Goal: Information Seeking & Learning: Learn about a topic

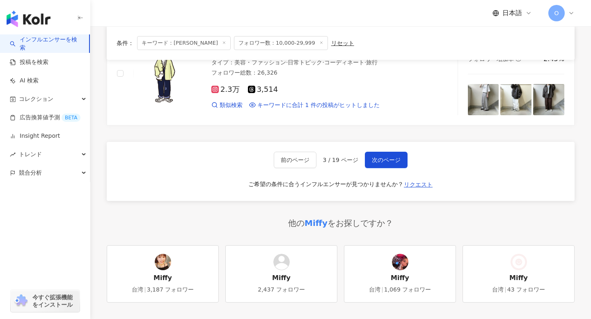
scroll to position [1365, 0]
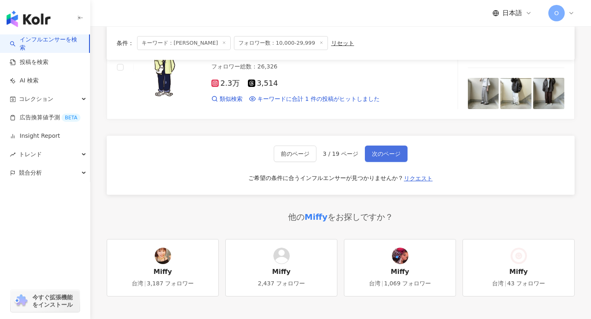
click at [380, 158] on button "次のページ" at bounding box center [386, 154] width 43 height 16
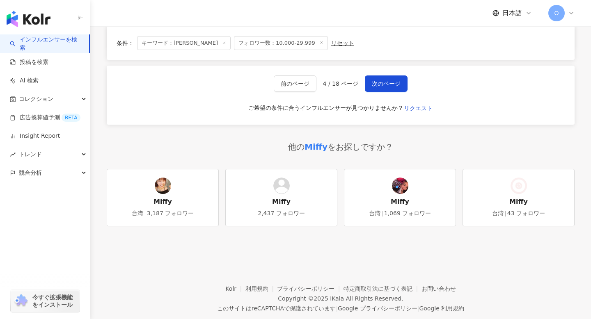
scroll to position [1454, 0]
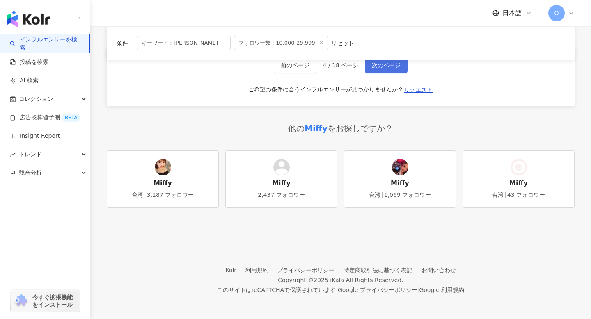
click at [377, 67] on span "次のページ" at bounding box center [386, 65] width 29 height 7
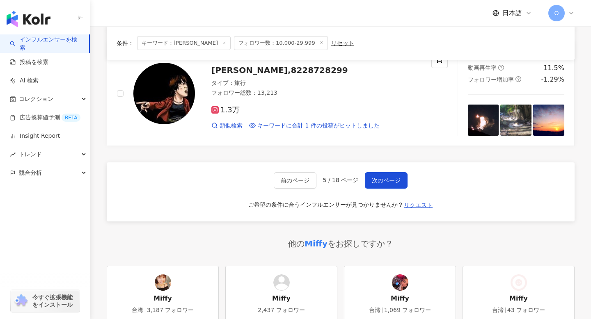
scroll to position [1206, 0]
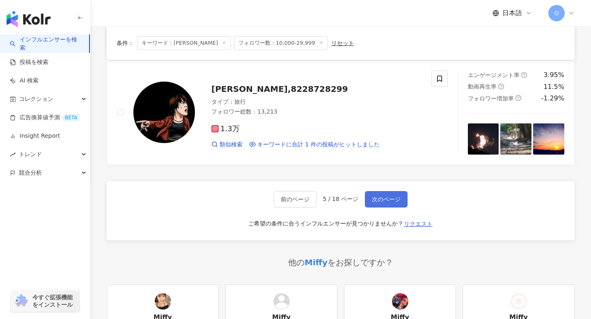
click at [370, 195] on button "次のページ" at bounding box center [386, 199] width 43 height 16
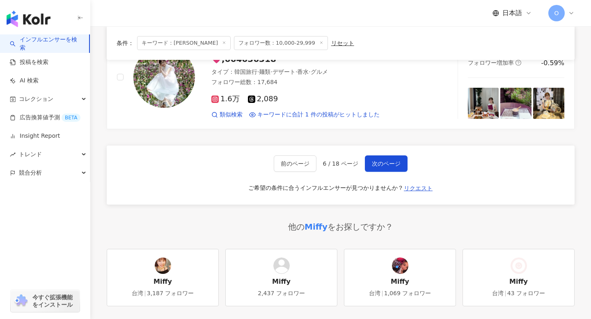
scroll to position [1480, 0]
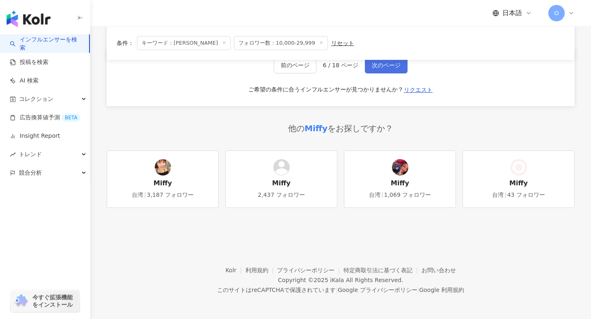
click at [384, 70] on button "次のページ" at bounding box center [386, 65] width 43 height 16
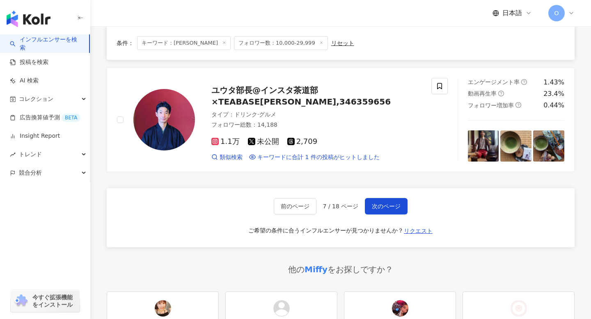
scroll to position [1311, 0]
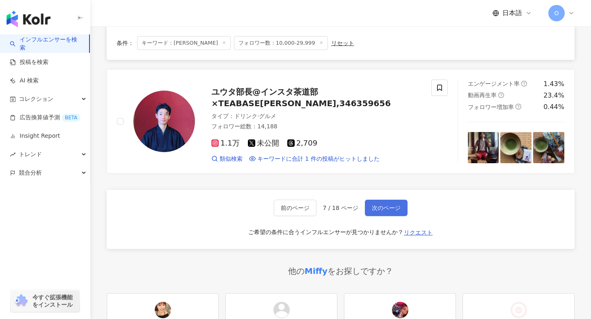
click at [379, 203] on button "次のページ" at bounding box center [386, 208] width 43 height 16
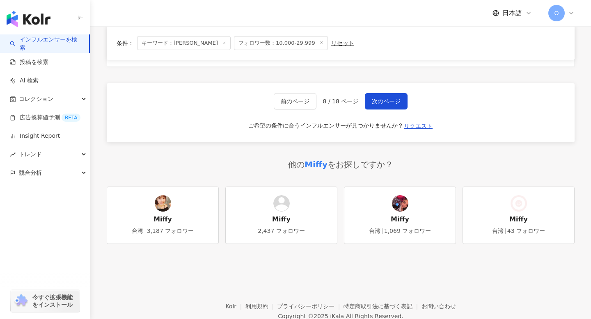
scroll to position [1454, 0]
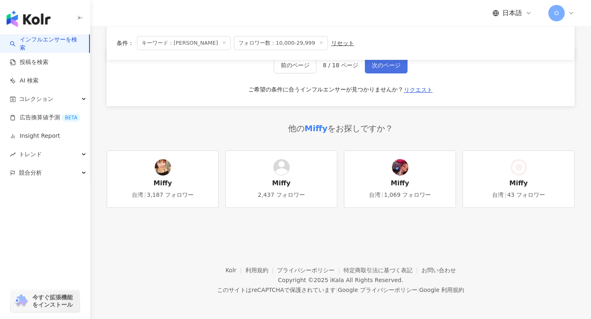
click at [395, 63] on span "次のページ" at bounding box center [386, 65] width 29 height 7
click at [375, 71] on button "次のページ" at bounding box center [386, 65] width 43 height 16
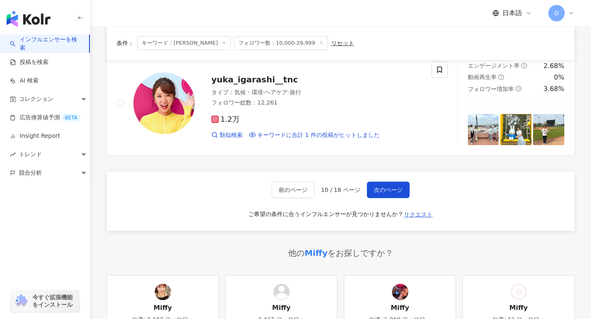
scroll to position [1326, 0]
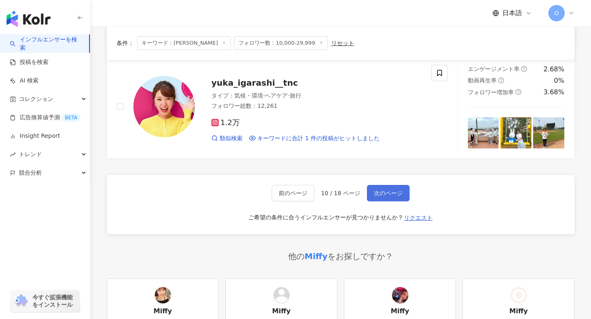
click at [384, 197] on button "次のページ" at bounding box center [388, 193] width 43 height 16
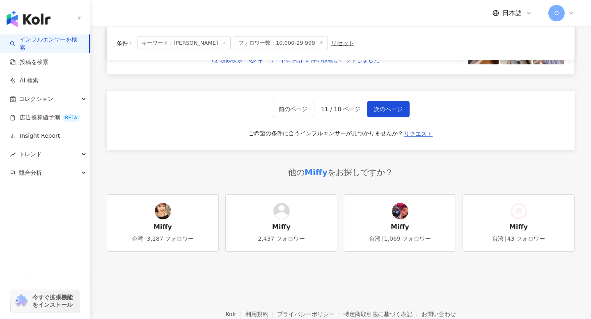
scroll to position [1416, 0]
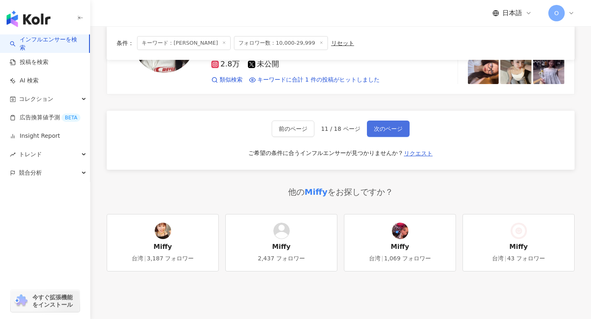
click at [396, 131] on span "次のページ" at bounding box center [388, 129] width 29 height 7
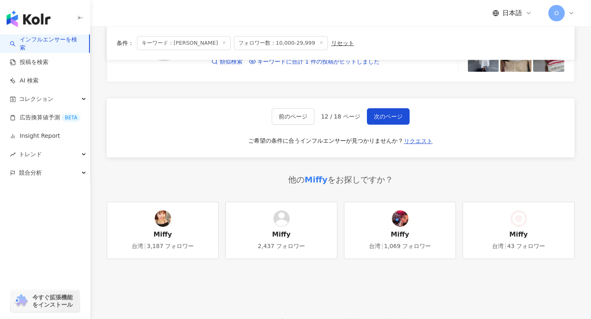
scroll to position [1388, 0]
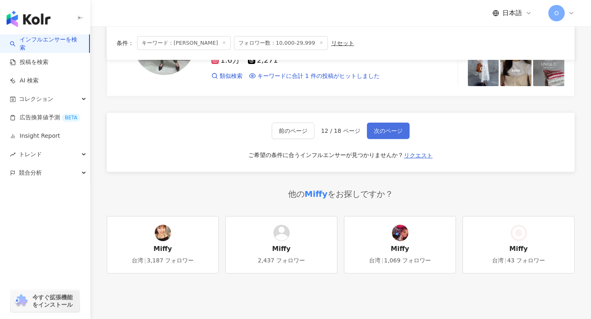
click at [376, 137] on button "次のページ" at bounding box center [388, 131] width 43 height 16
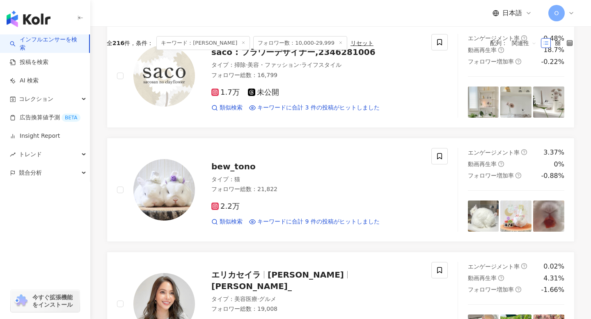
scroll to position [0, 0]
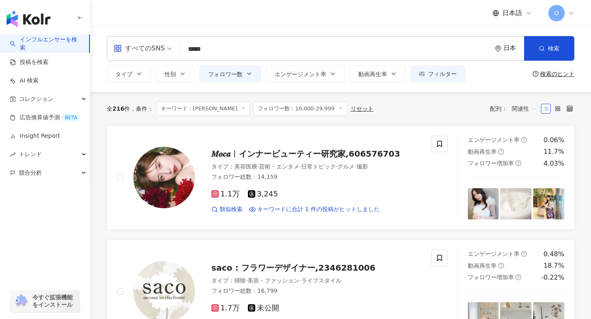
click at [213, 53] on input "*****" at bounding box center [335, 49] width 304 height 16
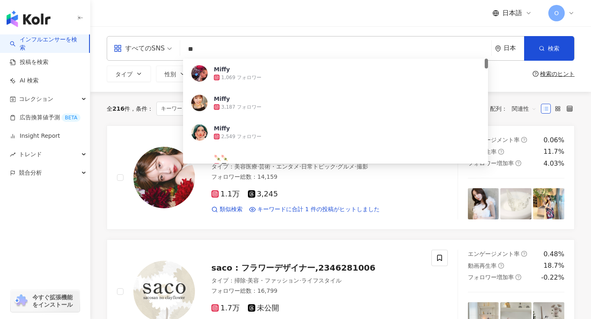
type input "*"
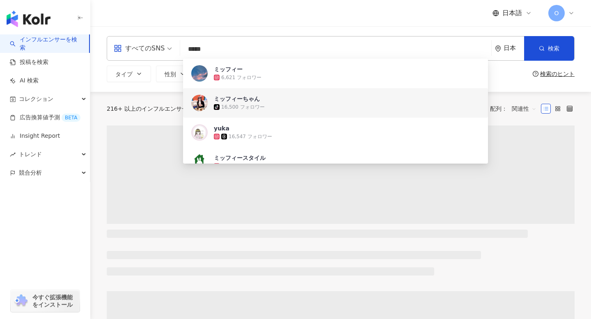
click at [99, 83] on div "すべてのSNS ***** 日本 検索 57e0df88-f13d-43ec-bc8e-7eab58f516a4 d6d73431-4729-4278-8c0…" at bounding box center [340, 59] width 501 height 66
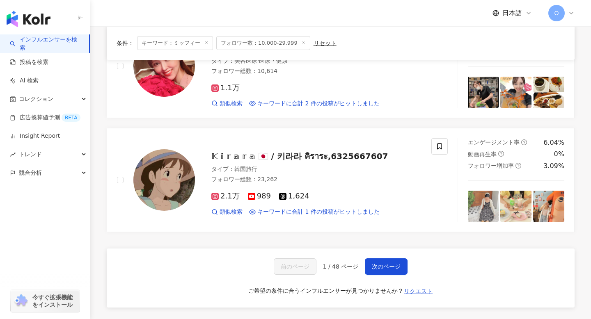
scroll to position [1312, 0]
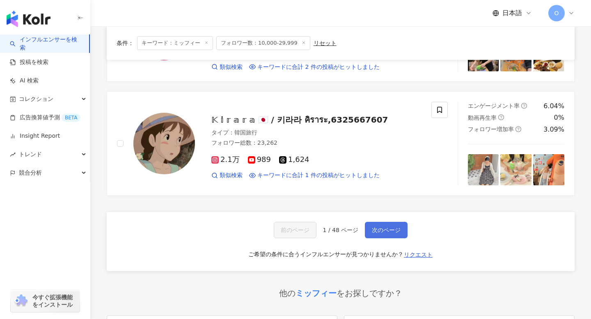
click at [375, 227] on span "次のページ" at bounding box center [386, 230] width 29 height 7
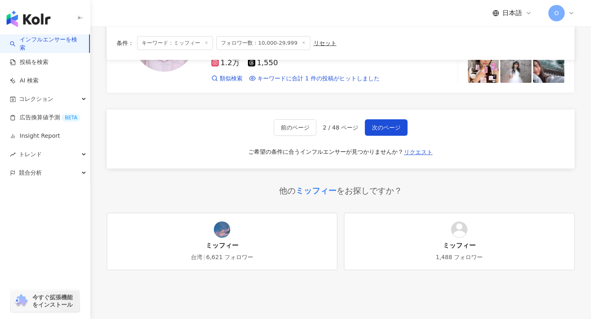
scroll to position [1386, 0]
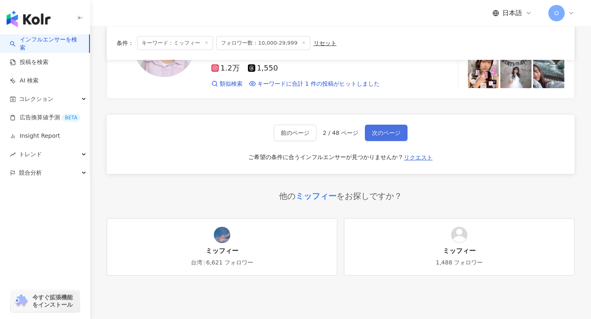
click at [382, 136] on span "次のページ" at bounding box center [386, 133] width 29 height 7
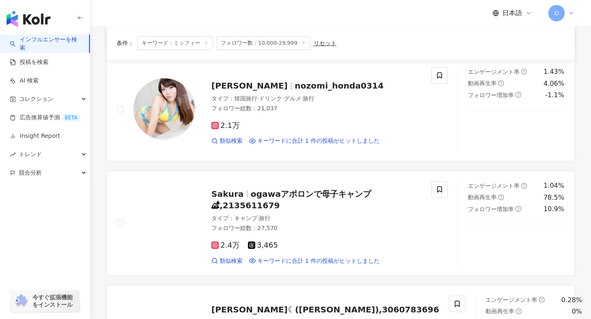
scroll to position [1454, 0]
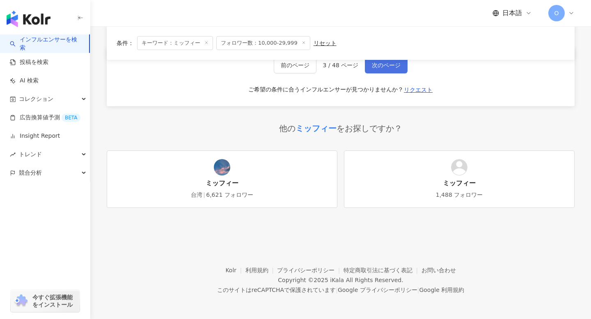
click at [382, 67] on span "次のページ" at bounding box center [386, 65] width 29 height 7
click at [380, 64] on span "次のページ" at bounding box center [386, 65] width 29 height 7
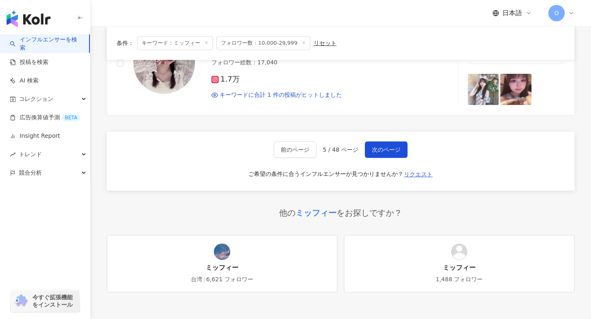
scroll to position [1417, 0]
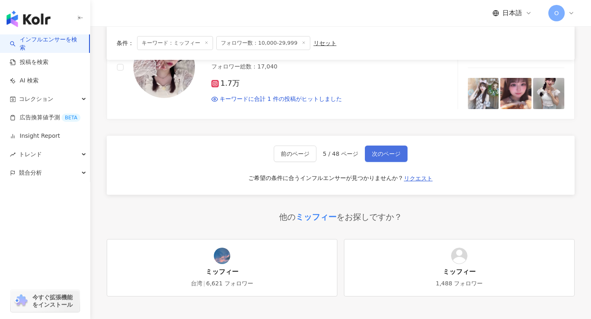
click at [366, 152] on button "次のページ" at bounding box center [386, 154] width 43 height 16
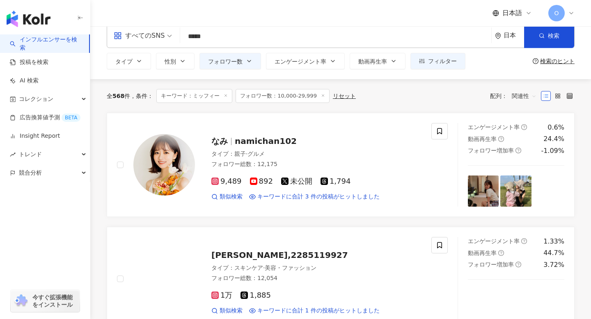
scroll to position [0, 0]
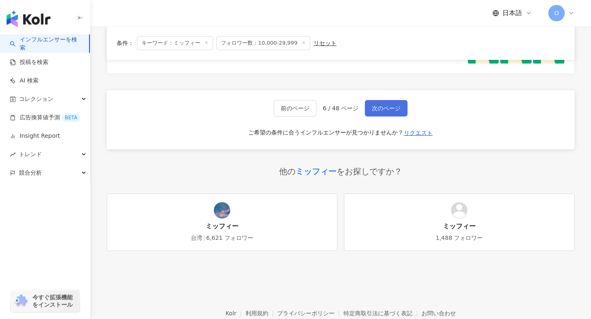
click at [389, 114] on button "次のページ" at bounding box center [386, 108] width 43 height 16
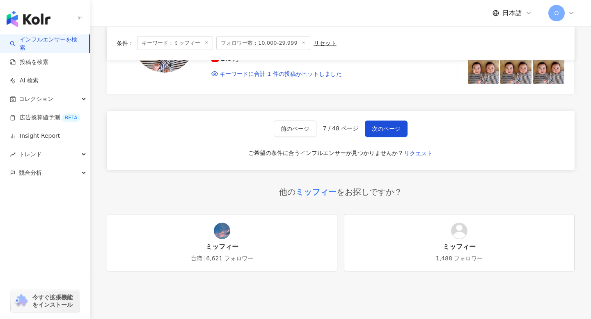
scroll to position [1267, 0]
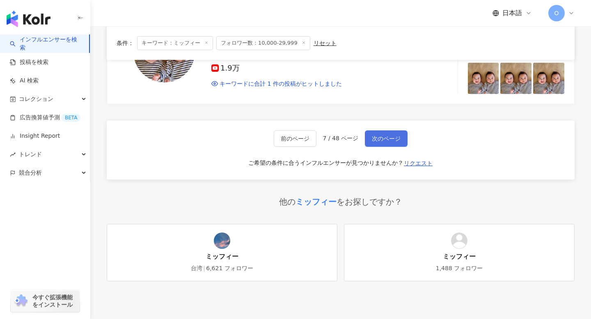
click at [384, 138] on span "次のページ" at bounding box center [386, 138] width 29 height 7
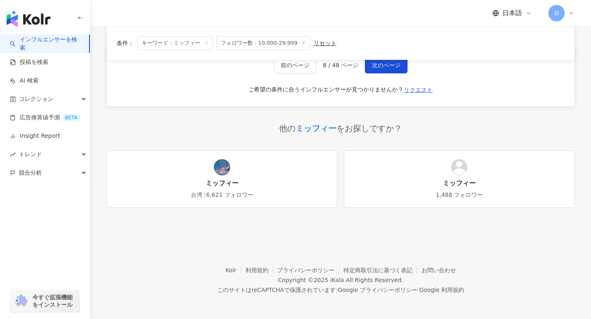
scroll to position [1325, 0]
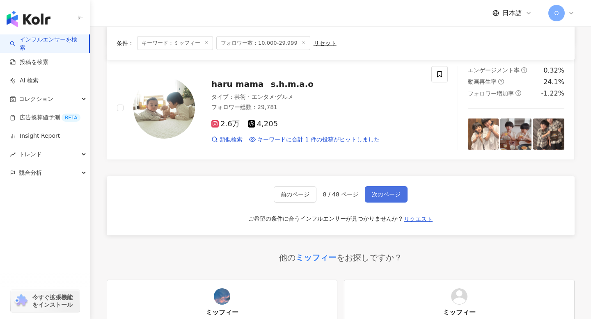
click at [383, 191] on span "次のページ" at bounding box center [386, 194] width 29 height 7
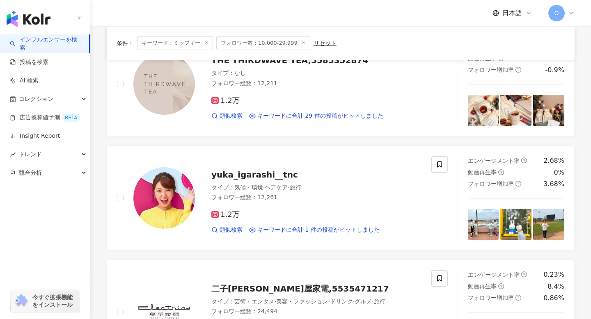
scroll to position [439, 0]
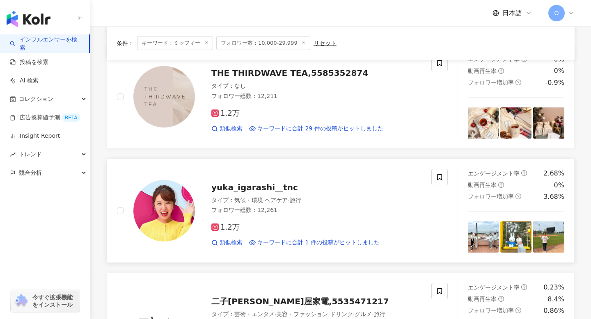
click at [217, 226] on icon at bounding box center [214, 227] width 7 height 7
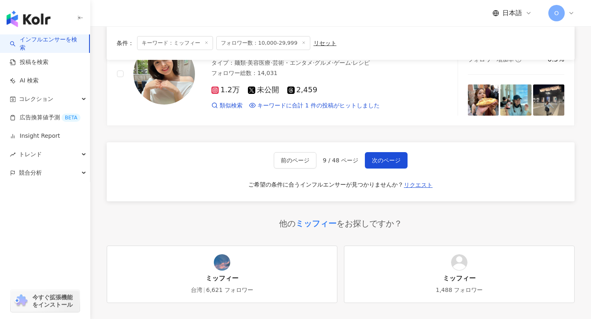
scroll to position [1290, 0]
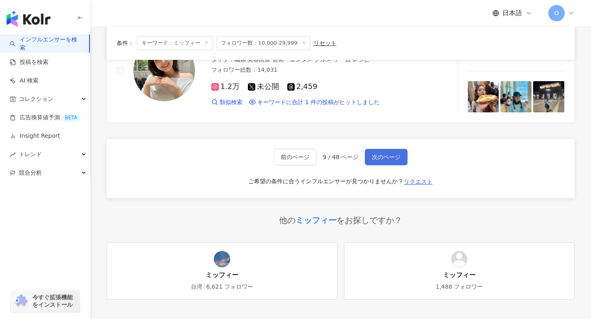
click at [389, 151] on button "次のページ" at bounding box center [386, 157] width 43 height 16
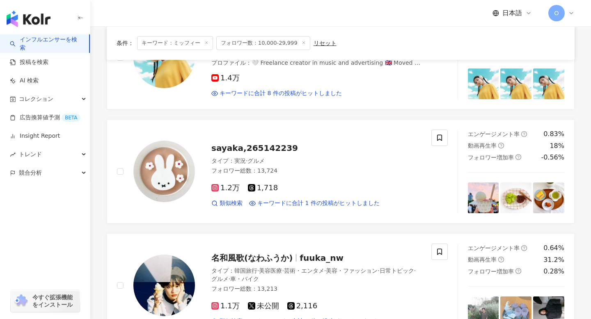
scroll to position [1028, 0]
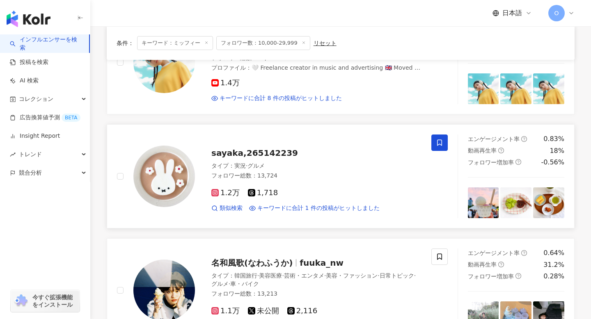
click at [441, 144] on icon at bounding box center [439, 142] width 7 height 7
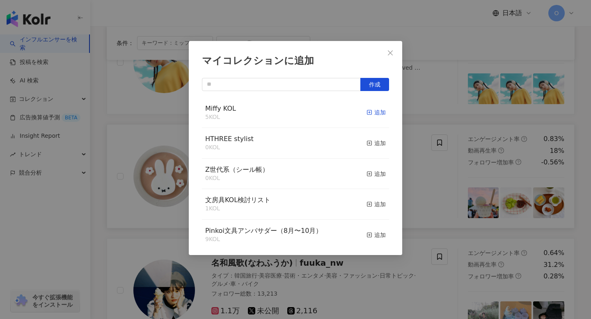
click at [370, 111] on icon "button" at bounding box center [369, 113] width 6 height 6
click at [142, 121] on div "マイコレクションに追加 作成 Miffy KOL 6 KOL 追加済み HTHREE stylist 0 KOL 追加 Z世代系（シール帳） 0 KOL 追加…" at bounding box center [295, 159] width 591 height 319
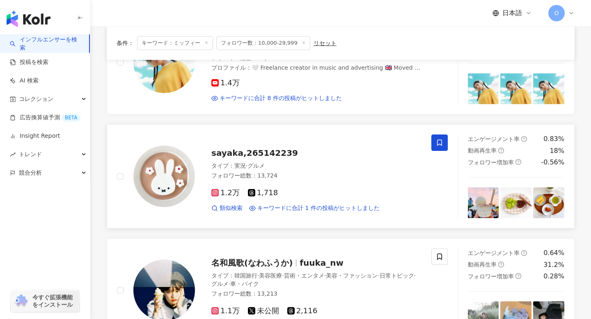
click at [218, 193] on icon at bounding box center [214, 192] width 7 height 7
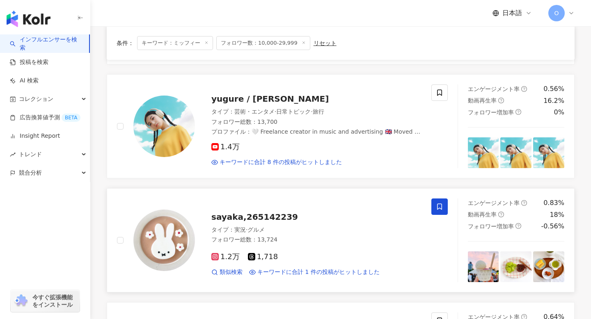
scroll to position [944, 0]
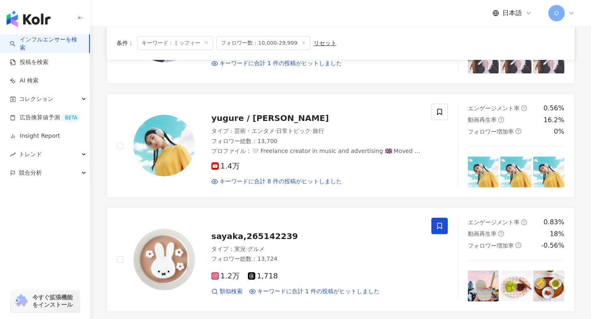
click at [438, 229] on icon at bounding box center [439, 225] width 7 height 7
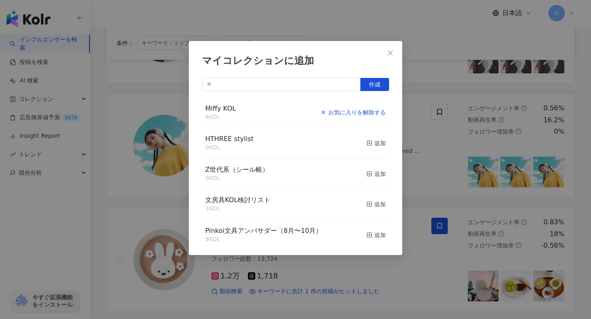
click at [367, 111] on div "お気に入りを解除する" at bounding box center [352, 112] width 65 height 9
click at [414, 91] on div "マイコレクションに追加 作成 Miffy KOL 6 KOL 追加済み HTHREE stylist 0 KOL 追加 Z世代系（シール帳） 0 KOL 追加…" at bounding box center [295, 159] width 591 height 319
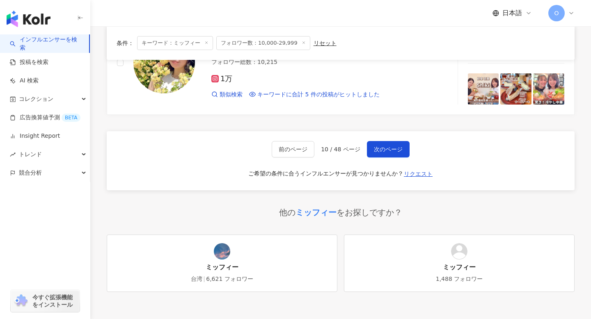
scroll to position [1454, 0]
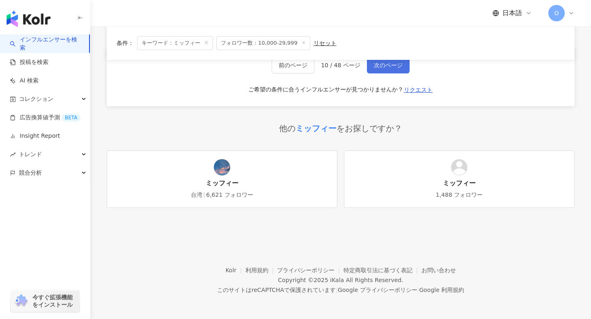
click at [381, 73] on button "次のページ" at bounding box center [388, 65] width 43 height 16
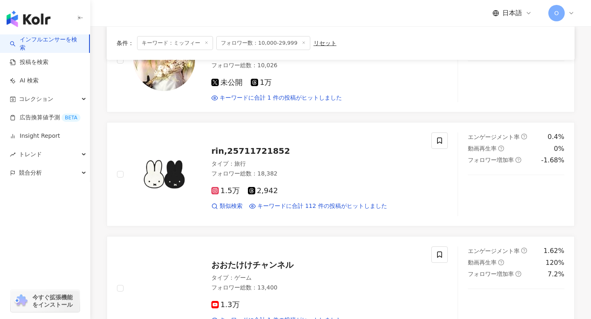
scroll to position [476, 0]
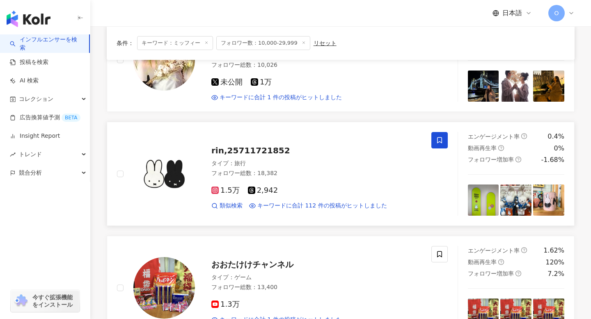
click at [442, 142] on icon at bounding box center [439, 140] width 7 height 7
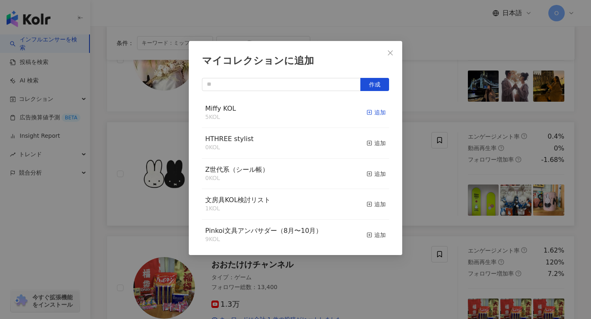
click at [369, 113] on icon "button" at bounding box center [369, 113] width 6 height 6
click at [142, 136] on div "マイコレクションに追加 作成 Miffy KOL 6 KOL 追加済み HTHREE stylist 0 KOL 追加 Z世代系（シール帳） 0 KOL 追加…" at bounding box center [295, 159] width 591 height 319
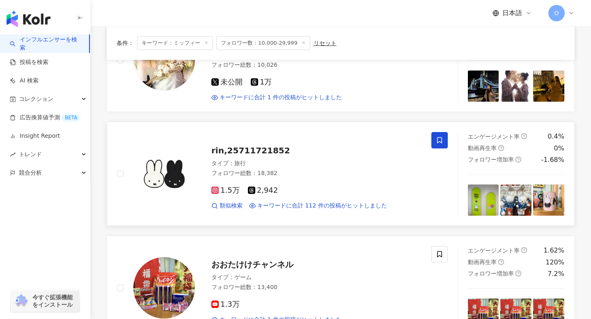
click at [213, 190] on rect at bounding box center [215, 191] width 6 height 6
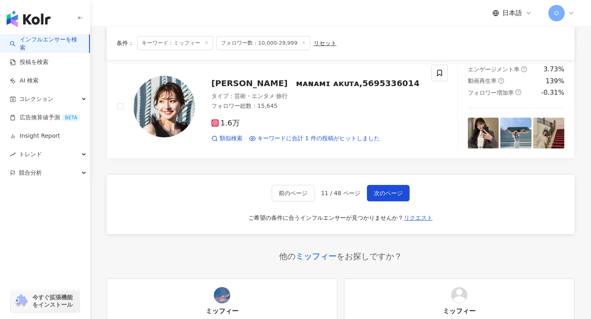
scroll to position [1230, 0]
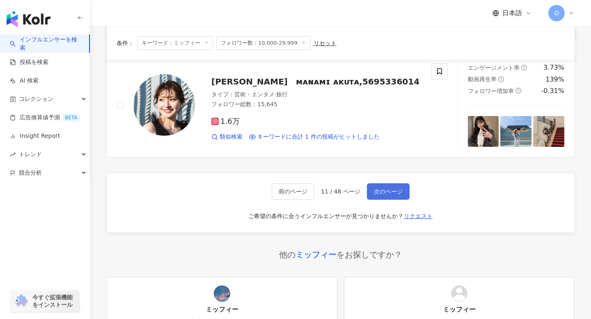
click at [388, 191] on span "次のページ" at bounding box center [388, 191] width 29 height 7
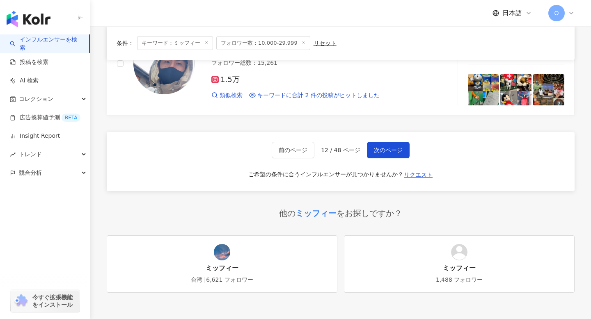
scroll to position [1385, 0]
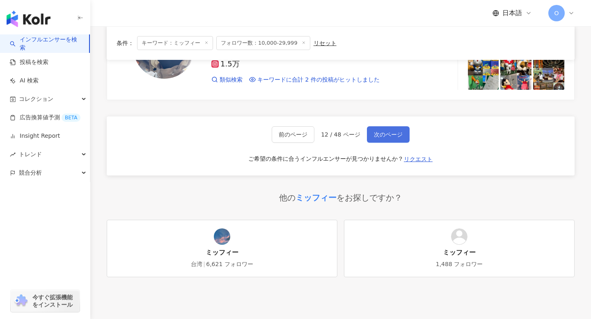
click at [384, 137] on span "次のページ" at bounding box center [388, 134] width 29 height 7
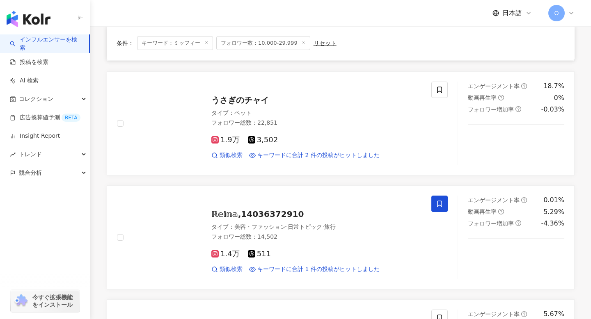
scroll to position [863, 0]
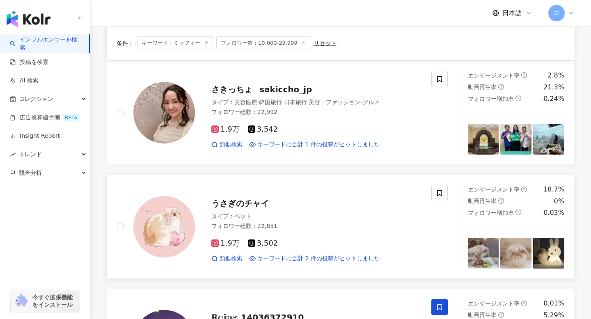
click at [211, 247] on div "うさぎのチャイ タイプ ： ペット フォロワー総数 ： 22,851 1.9万 3,502 類似検索 キーワードに合計 2 件の投稿がヒットしました" at bounding box center [308, 227] width 226 height 72
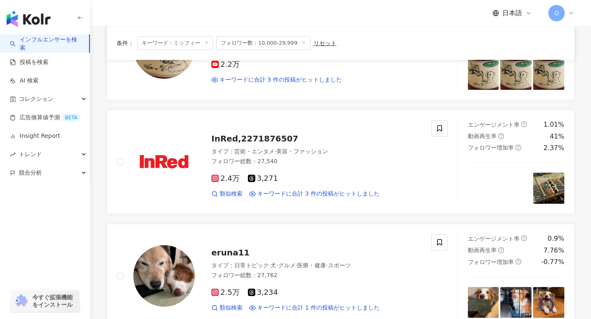
scroll to position [0, 0]
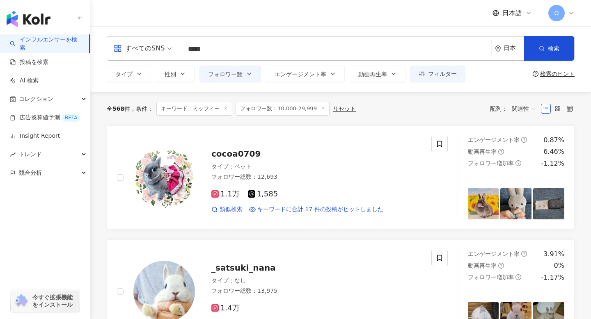
click at [277, 50] on input "*****" at bounding box center [335, 49] width 304 height 16
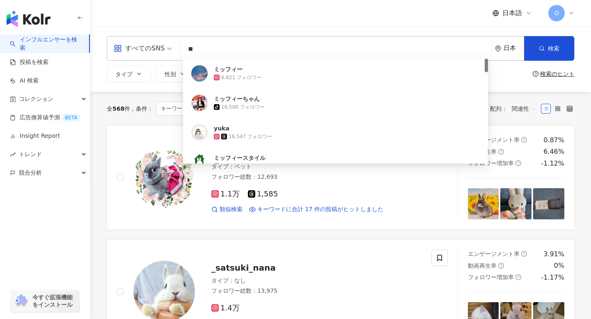
type input "*"
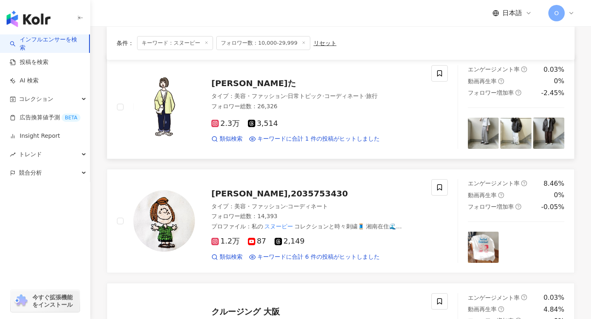
scroll to position [72, 0]
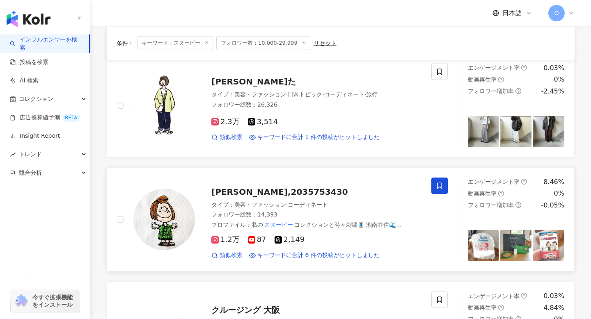
type input "*****"
click at [439, 186] on icon at bounding box center [439, 185] width 7 height 7
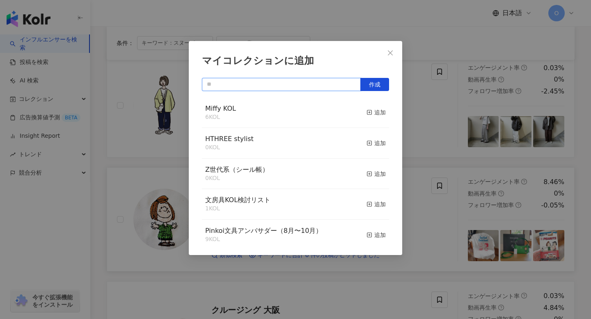
click at [295, 83] on input "text" at bounding box center [281, 84] width 159 height 13
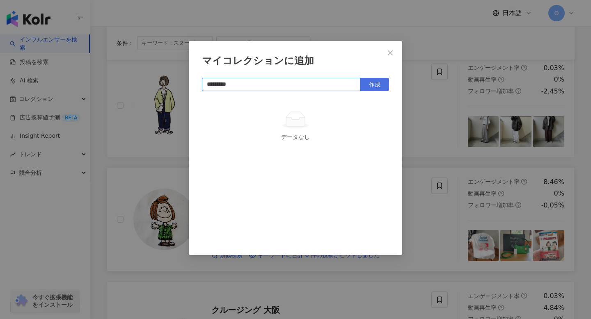
click at [379, 85] on span "作成" at bounding box center [374, 84] width 11 height 7
click at [226, 88] on input "*********" at bounding box center [277, 84] width 150 height 13
click at [217, 85] on input "*********" at bounding box center [277, 84] width 150 height 13
type input "*********"
click at [228, 110] on span "SNOPY KOL" at bounding box center [223, 109] width 37 height 8
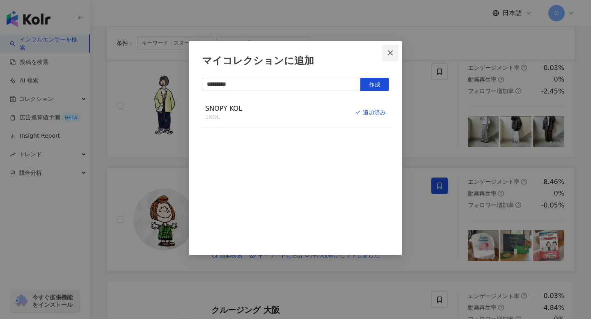
click at [389, 51] on icon "close" at bounding box center [390, 53] width 7 height 7
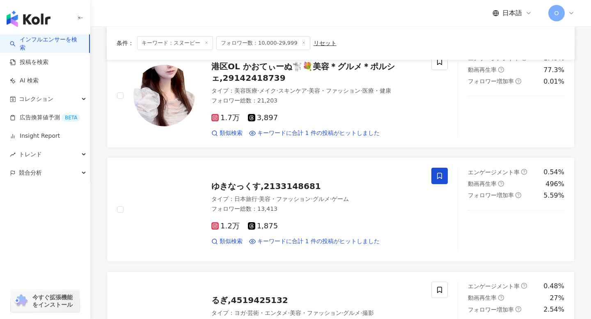
scroll to position [602, 0]
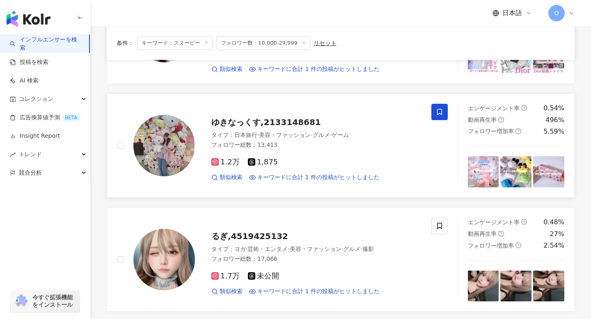
click at [214, 162] on icon at bounding box center [215, 162] width 2 height 2
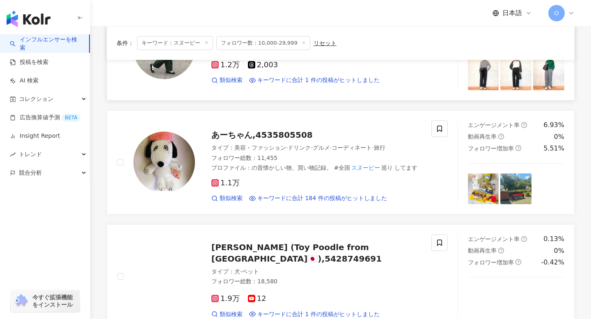
scroll to position [1044, 0]
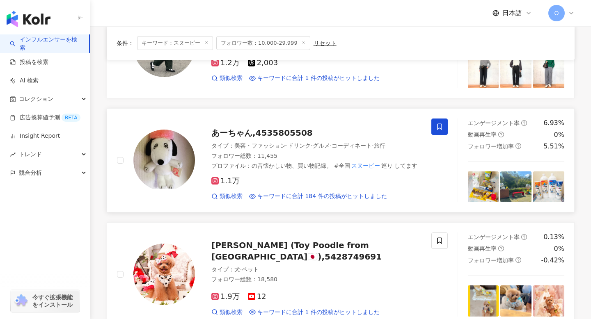
click at [434, 128] on span at bounding box center [439, 127] width 16 height 16
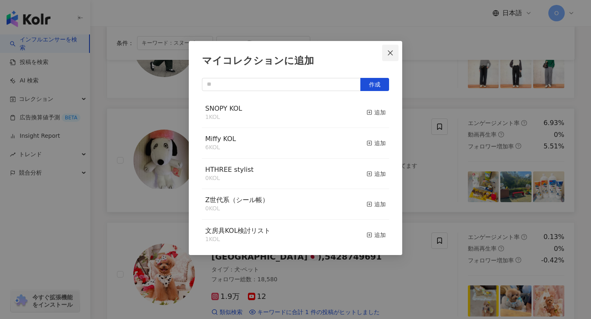
click at [388, 53] on icon "close" at bounding box center [390, 53] width 7 height 7
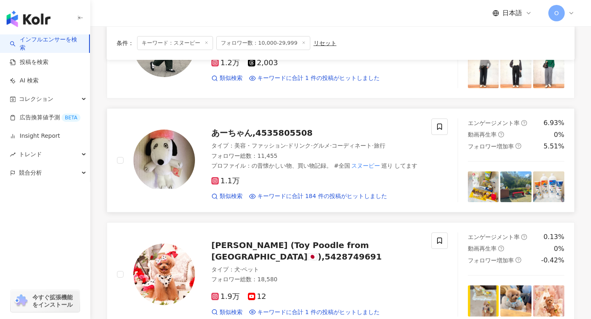
click at [213, 181] on icon at bounding box center [215, 181] width 4 height 4
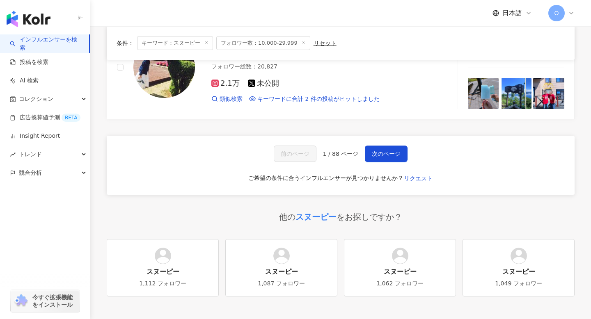
scroll to position [1367, 0]
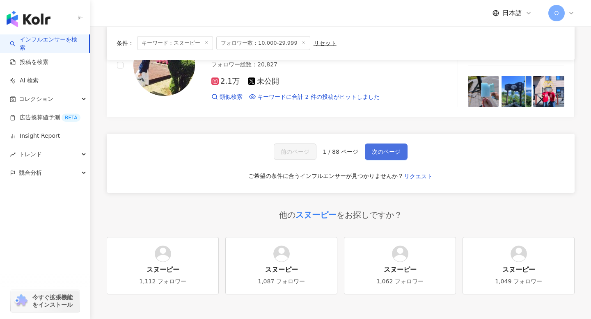
click at [380, 154] on span "次のページ" at bounding box center [386, 152] width 29 height 7
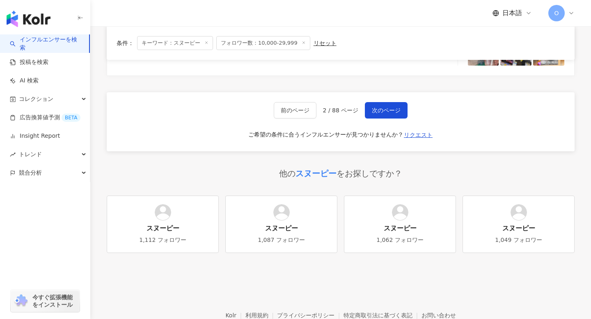
scroll to position [1390, 0]
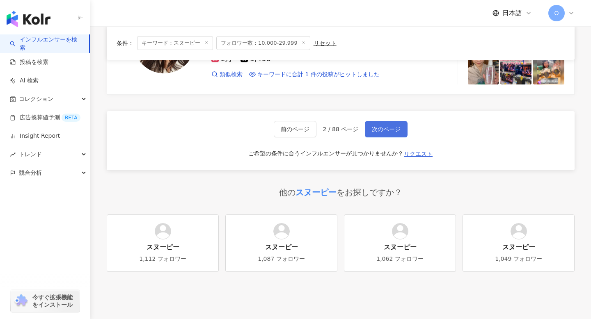
click at [380, 130] on span "次のページ" at bounding box center [386, 129] width 29 height 7
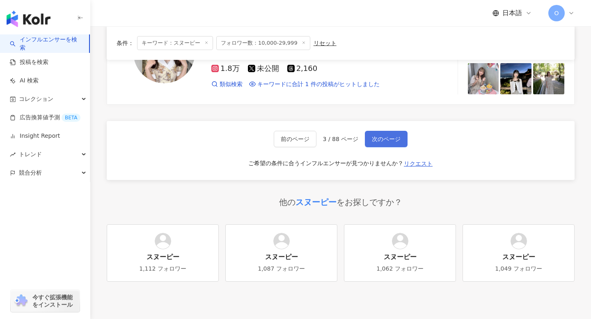
scroll to position [1409, 0]
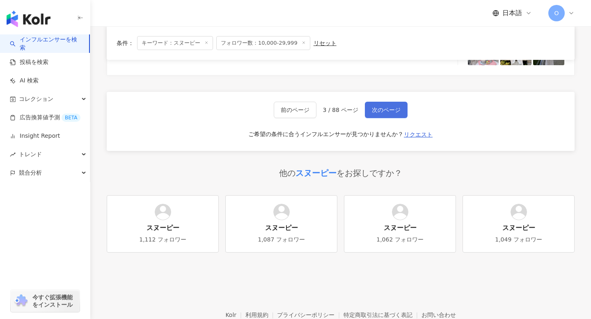
click at [385, 112] on span "次のページ" at bounding box center [386, 110] width 29 height 7
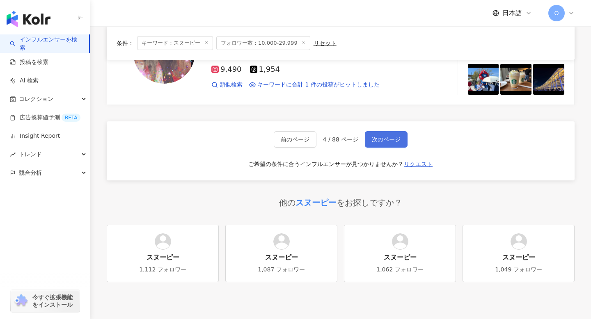
scroll to position [1388, 0]
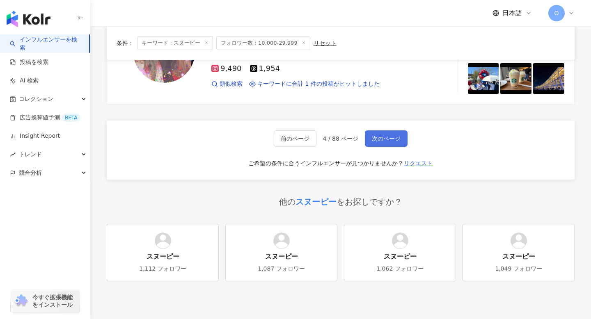
click at [383, 132] on button "次のページ" at bounding box center [386, 138] width 43 height 16
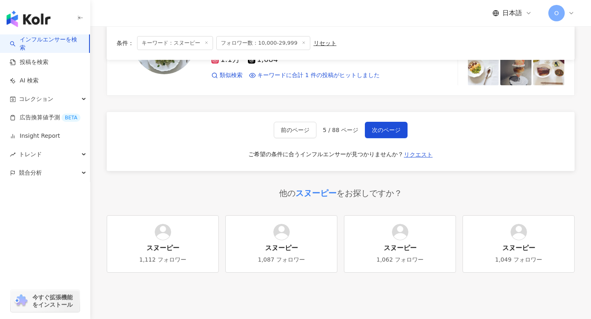
scroll to position [1408, 0]
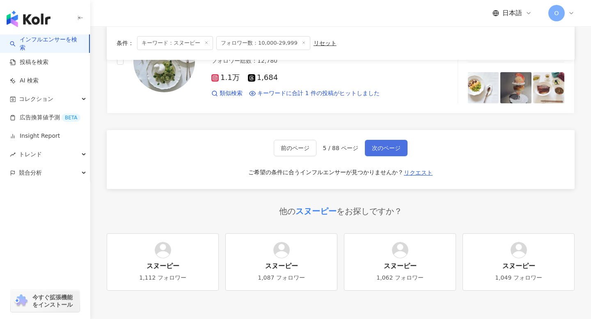
click at [396, 145] on span "次のページ" at bounding box center [386, 148] width 29 height 7
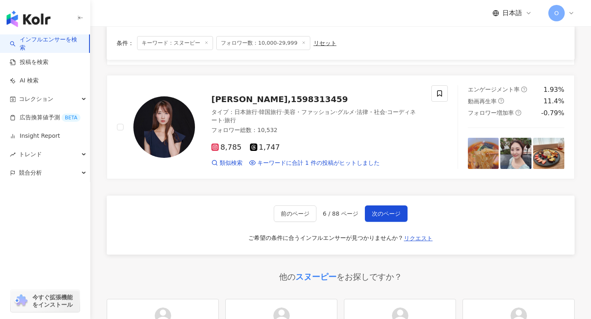
scroll to position [1344, 0]
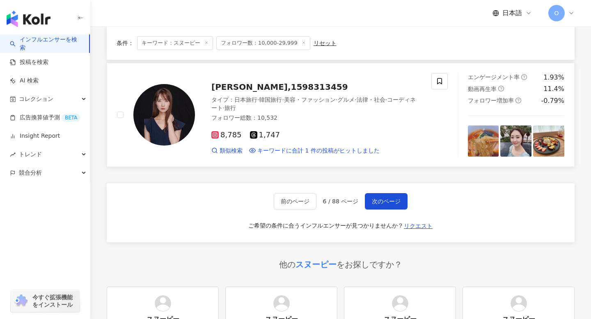
drag, startPoint x: 390, startPoint y: 197, endPoint x: 407, endPoint y: 152, distance: 47.6
click at [390, 197] on button "次のページ" at bounding box center [386, 201] width 43 height 16
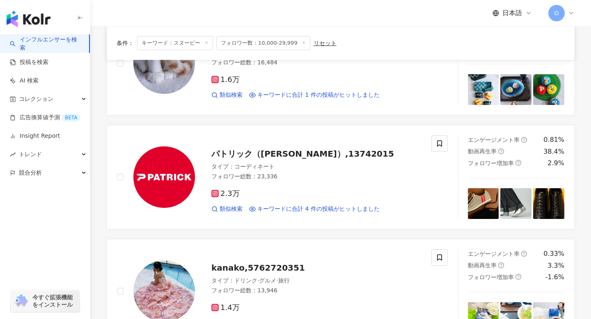
scroll to position [1017, 0]
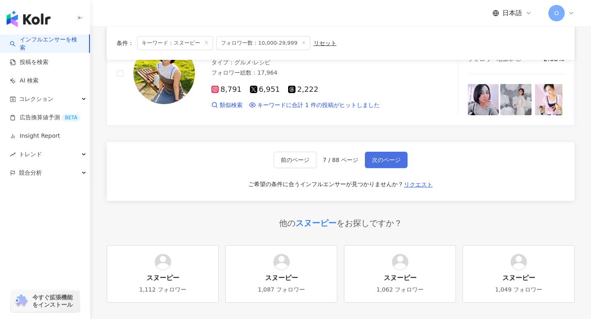
click at [394, 155] on button "次のページ" at bounding box center [386, 160] width 43 height 16
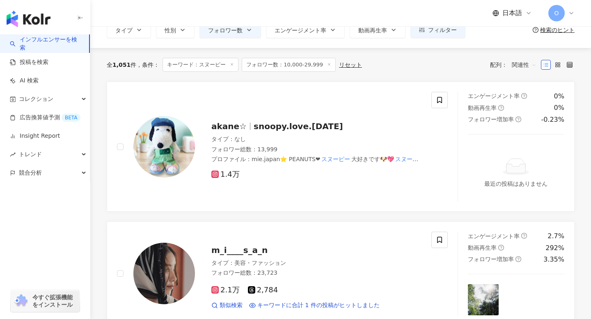
scroll to position [39, 0]
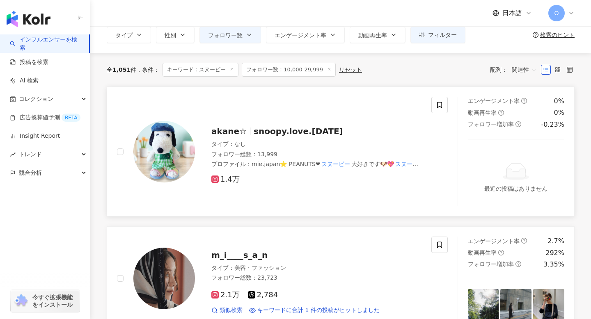
click at [216, 180] on icon at bounding box center [215, 179] width 4 height 4
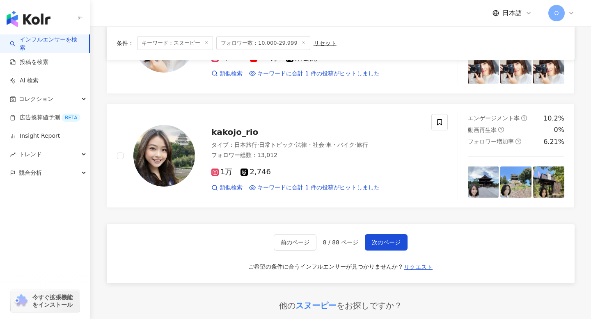
scroll to position [1321, 0]
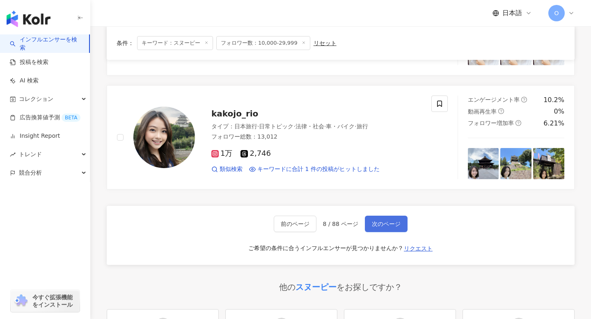
click at [391, 222] on span "次のページ" at bounding box center [386, 224] width 29 height 7
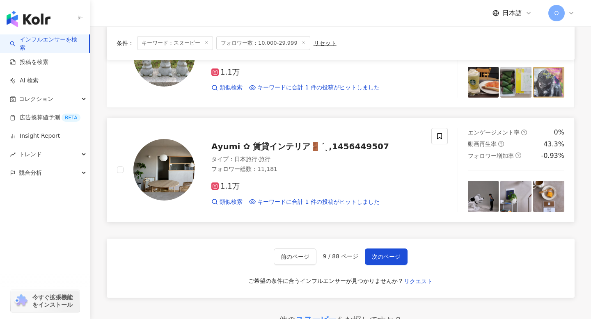
scroll to position [1137, 0]
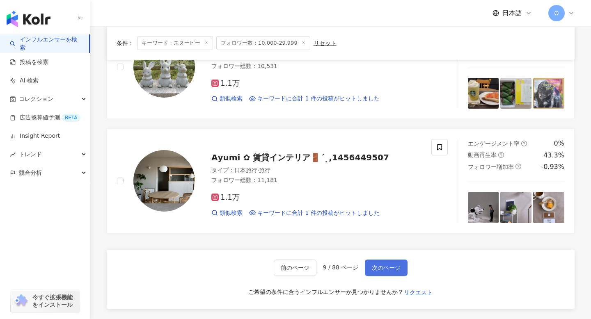
click at [392, 265] on span "次のページ" at bounding box center [386, 268] width 29 height 7
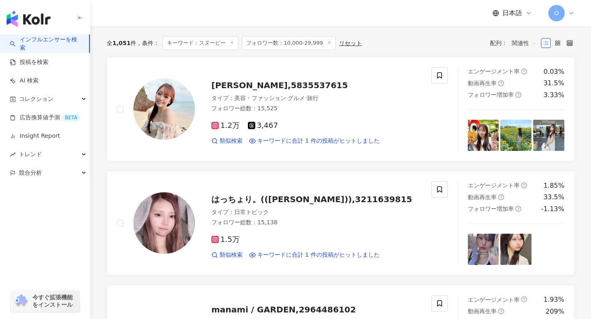
scroll to position [0, 0]
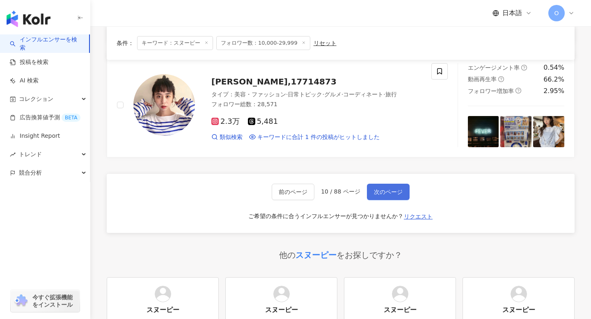
click at [393, 193] on span "次のページ" at bounding box center [388, 192] width 29 height 7
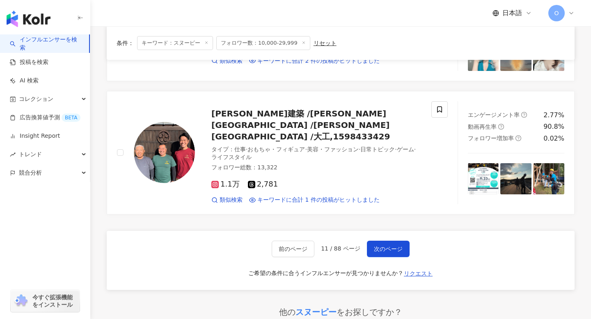
scroll to position [1317, 0]
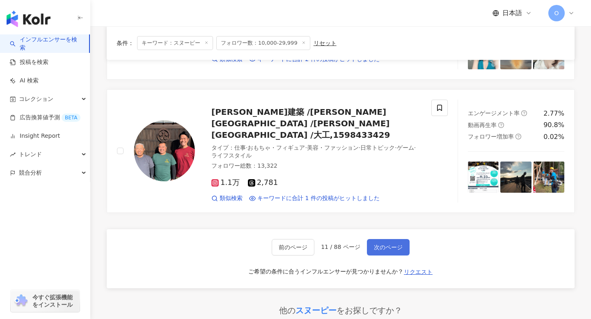
click at [389, 244] on span "次のページ" at bounding box center [388, 247] width 29 height 7
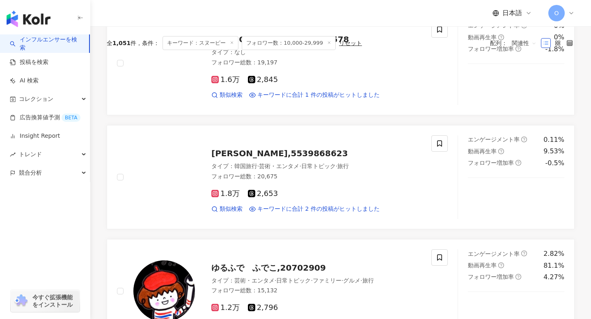
scroll to position [0, 0]
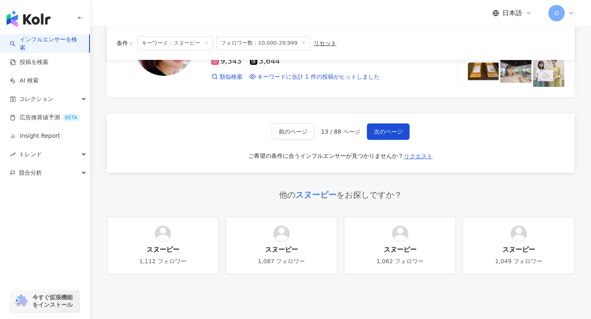
scroll to position [1394, 0]
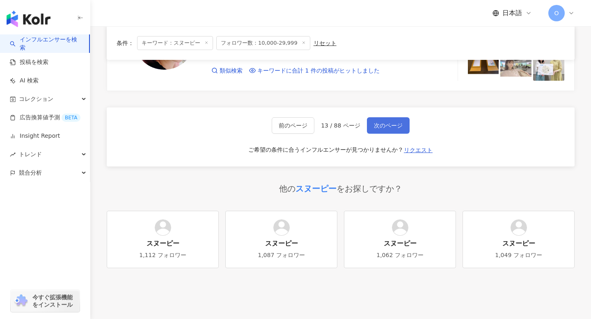
click at [393, 126] on span "次のページ" at bounding box center [388, 125] width 29 height 7
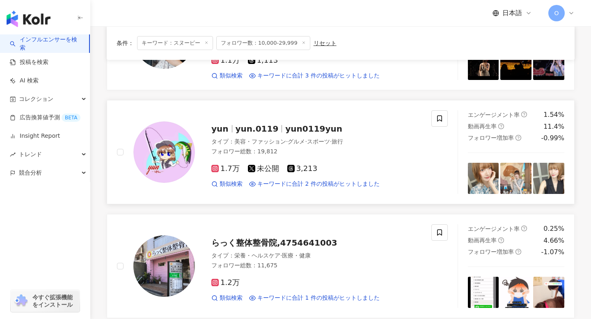
scroll to position [0, 0]
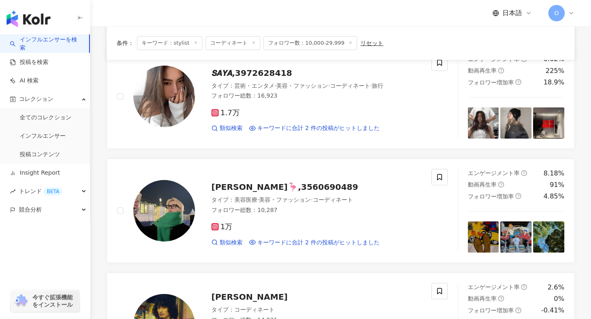
scroll to position [883, 0]
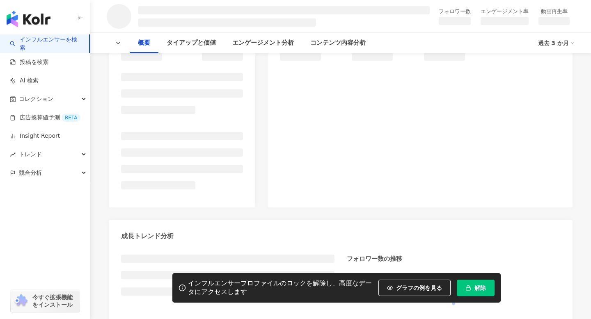
scroll to position [128, 0]
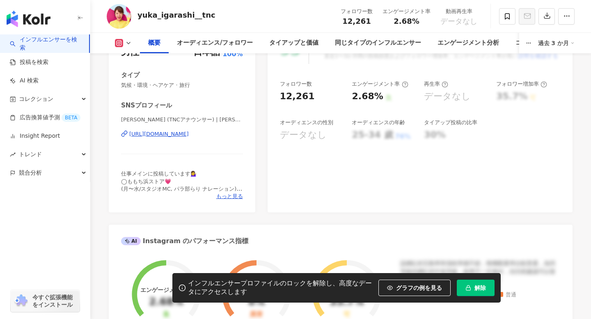
click at [123, 137] on icon at bounding box center [124, 133] width 7 height 7
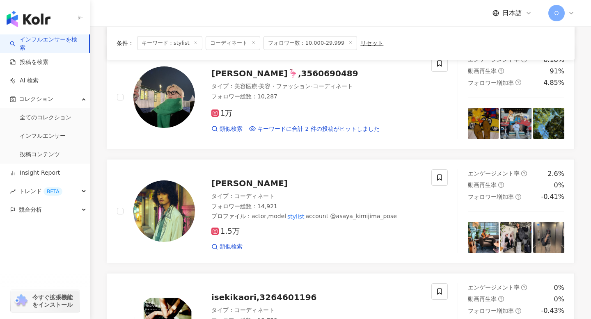
scroll to position [1019, 0]
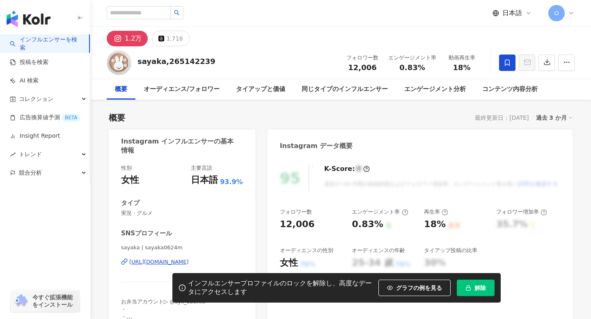
click at [122, 264] on icon at bounding box center [122, 263] width 3 height 4
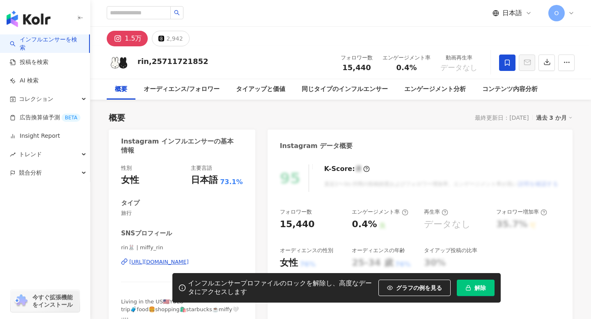
click at [122, 261] on icon at bounding box center [122, 263] width 3 height 4
click at [509, 59] on icon at bounding box center [506, 62] width 7 height 7
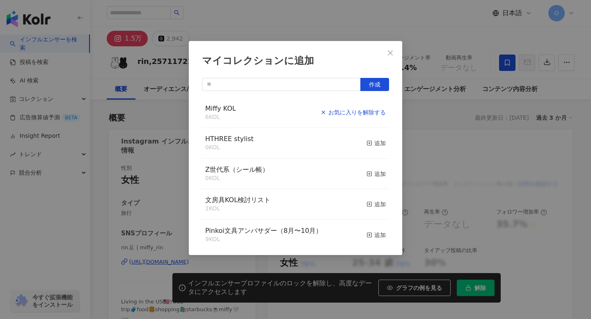
click at [367, 113] on div "お気に入りを解除する" at bounding box center [352, 112] width 65 height 9
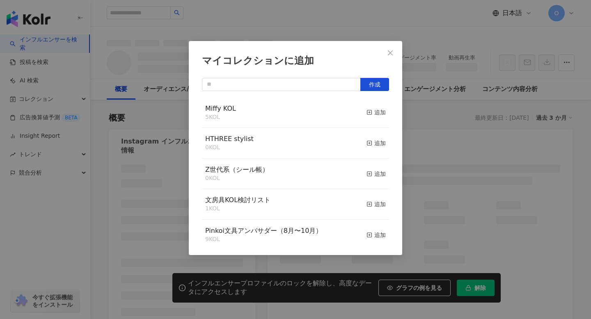
click at [229, 16] on div "マイコレクションに追加 作成 Miffy KOL 5 KOL 追加 HTHREE stylist 0 KOL 追加 Z世代系（シール帳） 0 KOL 追加 文…" at bounding box center [295, 159] width 591 height 319
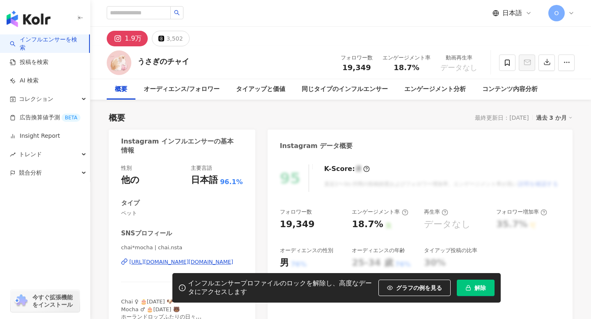
click at [124, 262] on icon at bounding box center [125, 261] width 3 height 4
click at [508, 57] on span at bounding box center [507, 63] width 16 height 16
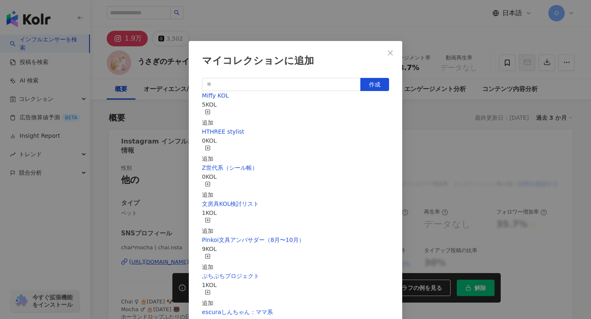
click at [210, 115] on icon "button" at bounding box center [208, 112] width 6 height 6
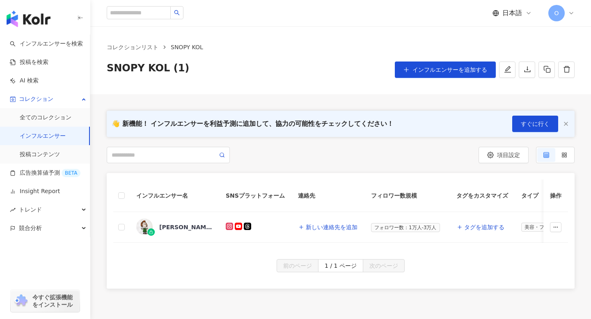
click at [133, 62] on span "SNOPY KOL (1)" at bounding box center [148, 70] width 82 height 16
click at [507, 67] on icon "edit" at bounding box center [507, 69] width 7 height 7
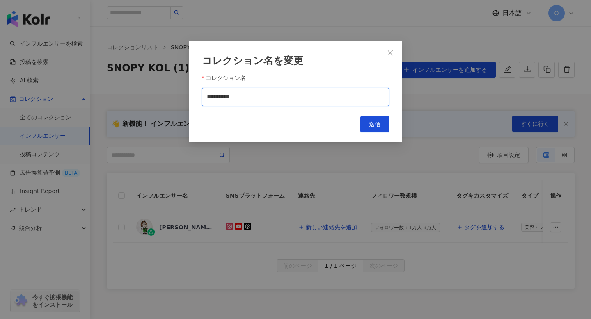
click at [219, 99] on input "*********" at bounding box center [295, 97] width 187 height 18
type input "**********"
click at [377, 120] on button "送信" at bounding box center [374, 124] width 29 height 16
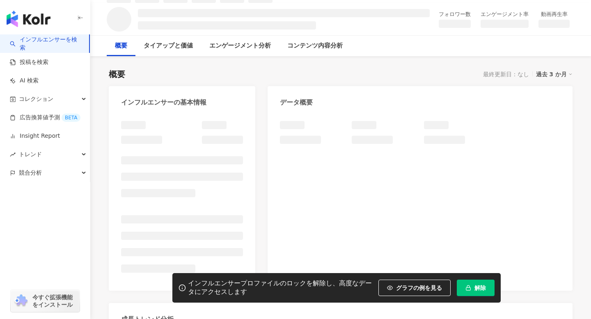
scroll to position [75, 0]
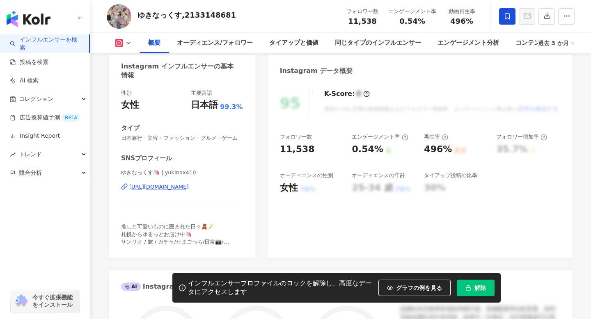
click at [122, 183] on icon at bounding box center [124, 186] width 7 height 7
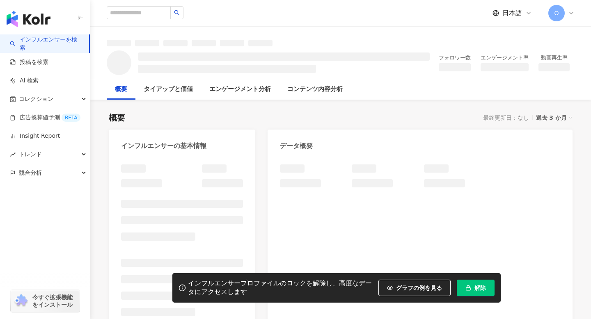
scroll to position [79, 0]
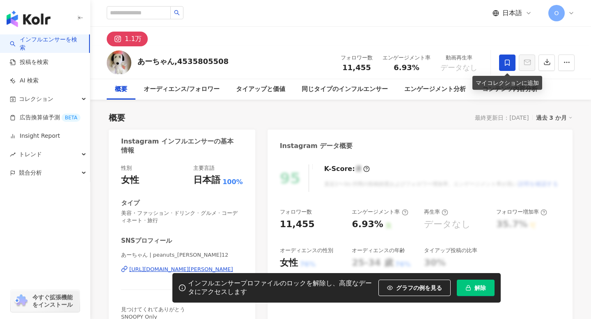
click at [505, 64] on icon at bounding box center [507, 62] width 5 height 6
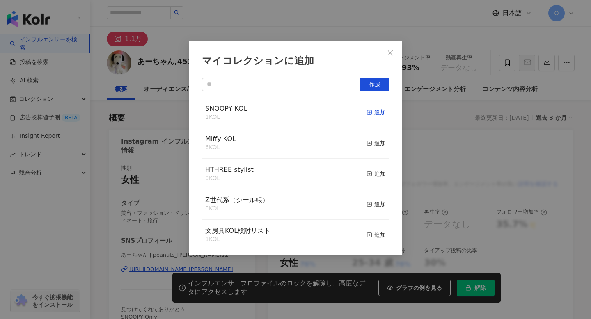
click at [368, 114] on icon "button" at bounding box center [369, 113] width 6 height 6
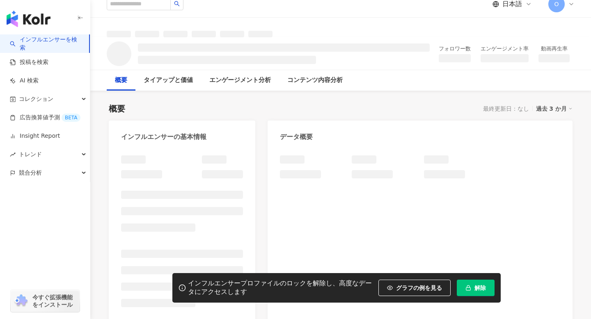
scroll to position [36, 0]
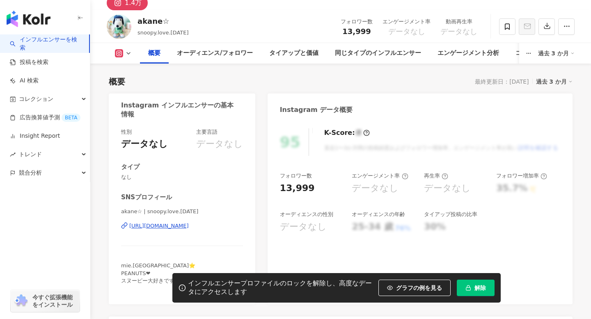
click at [123, 229] on icon at bounding box center [124, 225] width 7 height 7
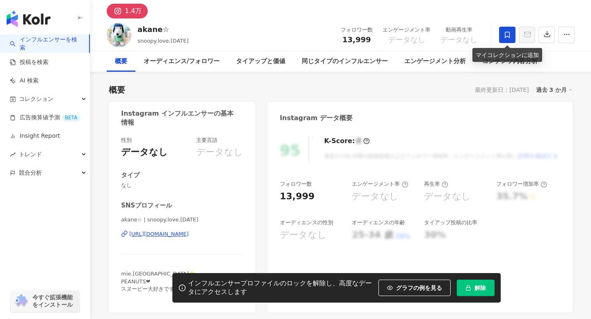
click at [502, 39] on span at bounding box center [507, 35] width 16 height 16
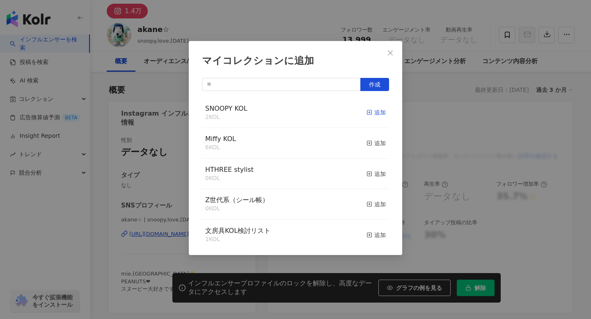
click at [368, 114] on icon "button" at bounding box center [369, 113] width 6 height 6
click at [260, 112] on div "SNOOPY KOL 3 KOL 追加済み" at bounding box center [295, 113] width 187 height 31
click at [212, 112] on div "SNOOPY KOL 3 KOL" at bounding box center [226, 112] width 42 height 17
click at [217, 110] on span "SNOOPY KOL" at bounding box center [226, 109] width 42 height 8
click at [227, 139] on span "Miffy KOL" at bounding box center [220, 139] width 31 height 8
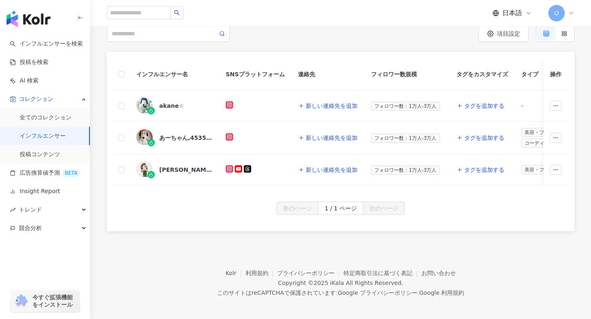
scroll to position [122, 0]
click at [168, 168] on div "[PERSON_NAME],2035753430" at bounding box center [185, 169] width 53 height 8
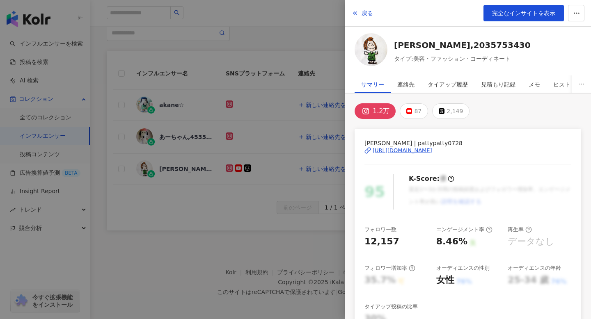
scroll to position [9, 0]
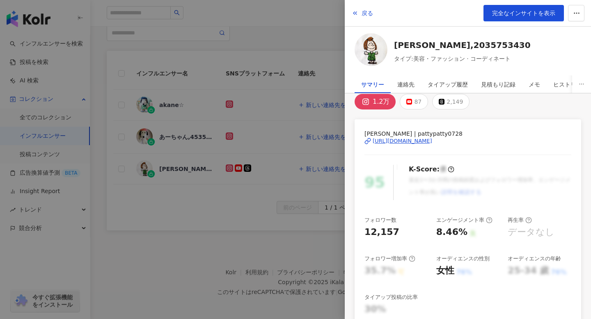
click at [385, 141] on div "[URL][DOMAIN_NAME]" at bounding box center [402, 140] width 59 height 7
click at [297, 83] on div at bounding box center [295, 159] width 591 height 319
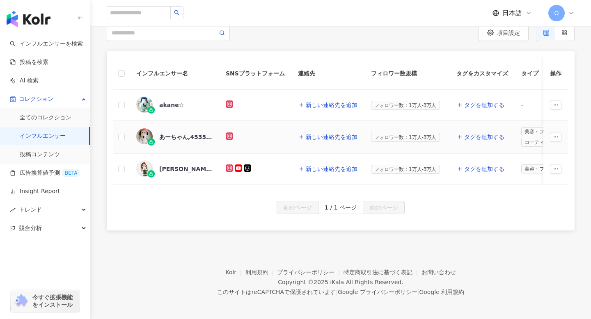
click at [182, 138] on div "あーちゃん,4535805508" at bounding box center [185, 137] width 53 height 8
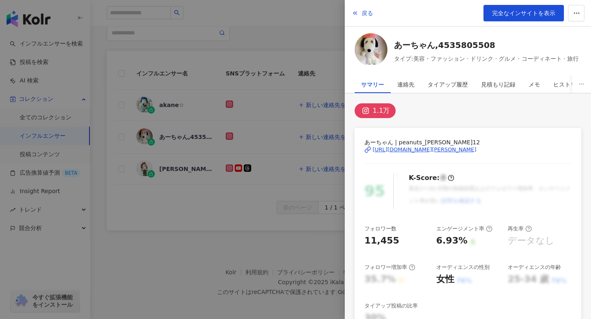
click at [391, 149] on div "[URL][DOMAIN_NAME][PERSON_NAME]" at bounding box center [425, 149] width 104 height 7
click at [268, 105] on div at bounding box center [295, 159] width 591 height 319
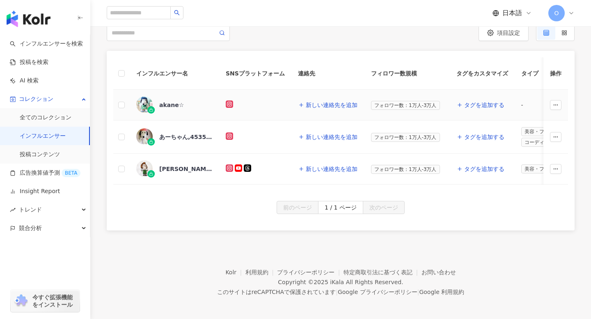
click at [167, 107] on div "akane☆" at bounding box center [171, 105] width 25 height 8
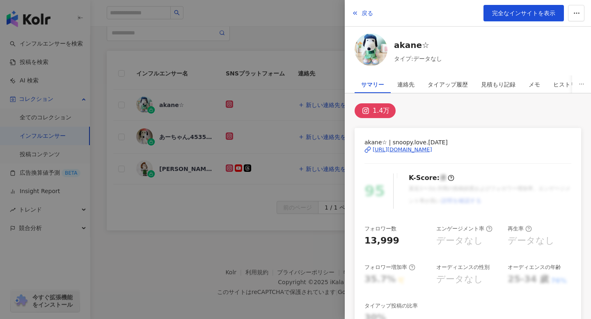
click at [395, 150] on div "[URL][DOMAIN_NAME]" at bounding box center [402, 149] width 59 height 7
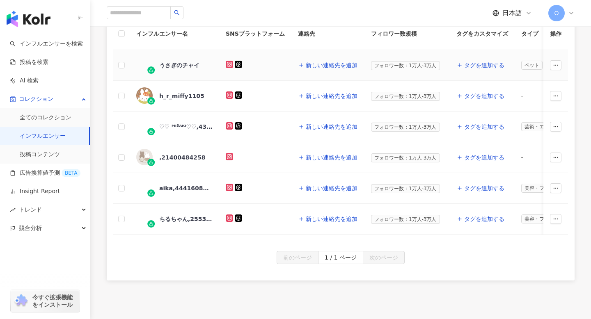
scroll to position [162, 0]
click at [191, 217] on div "ちるちゃん,25534570512" at bounding box center [185, 219] width 53 height 8
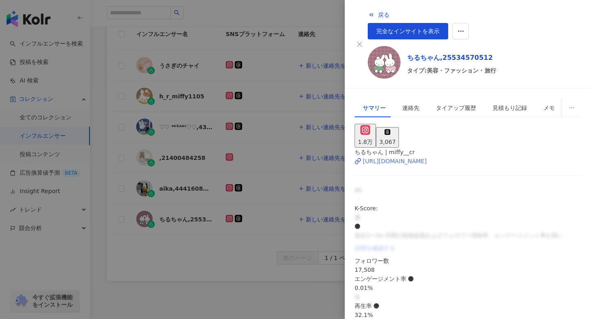
click at [382, 157] on div "https://www.instagram.com/miffy__cr/" at bounding box center [395, 161] width 64 height 9
click at [242, 240] on div at bounding box center [295, 159] width 591 height 319
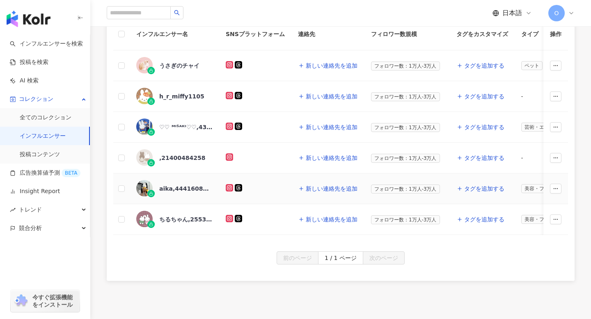
click at [177, 190] on div "aika,44416080571" at bounding box center [185, 189] width 53 height 8
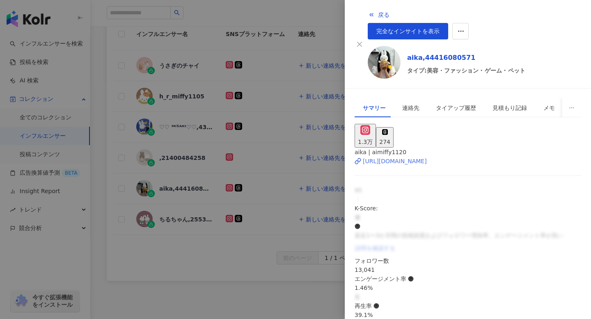
click at [401, 157] on div "https://www.instagram.com/aimiffy1120/" at bounding box center [395, 161] width 64 height 9
click at [205, 197] on div at bounding box center [295, 159] width 591 height 319
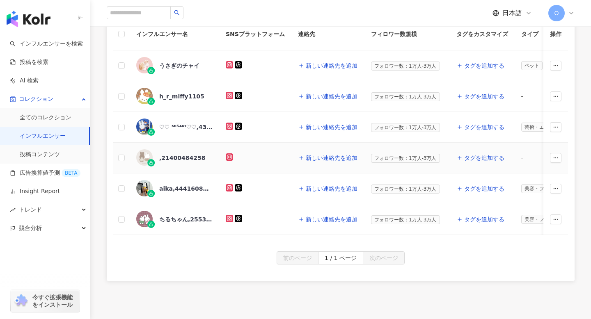
click at [172, 159] on div ",21400484258" at bounding box center [182, 158] width 46 height 8
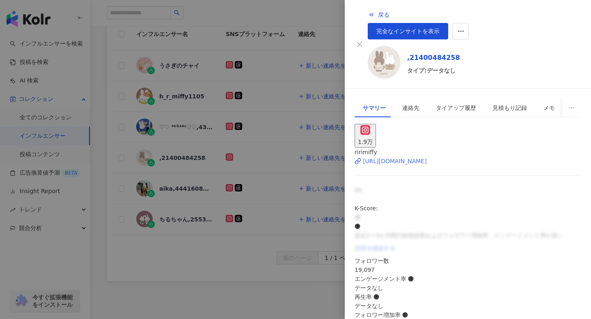
click at [374, 157] on div "https://www.instagram.com/ririmiffy/" at bounding box center [395, 161] width 64 height 9
click at [179, 151] on div at bounding box center [295, 159] width 591 height 319
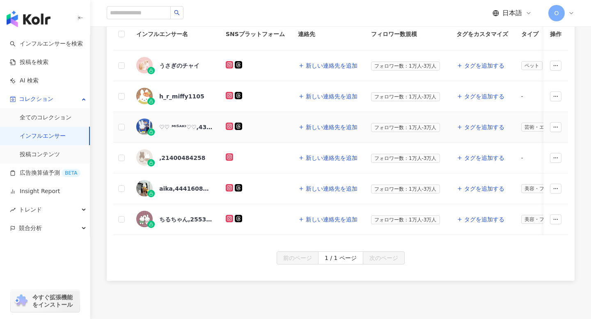
click at [178, 124] on div "♡♡ ᴹᴵᔆᴬᴷᴵ♡♡,4337831769" at bounding box center [185, 127] width 53 height 8
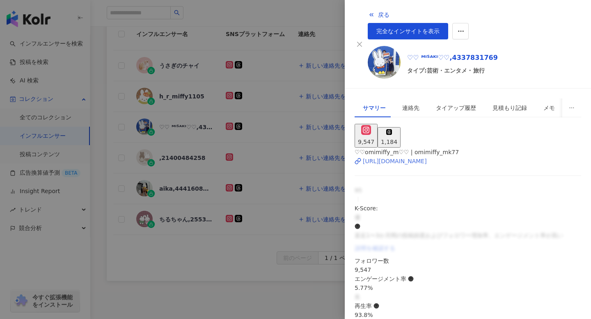
click at [377, 157] on div "https://www.instagram.com/omimiffy_mk77/" at bounding box center [395, 161] width 64 height 9
click at [264, 146] on div at bounding box center [295, 159] width 591 height 319
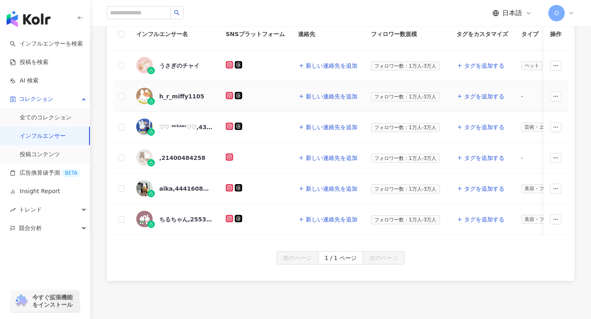
click at [175, 98] on div "h_r_miffy1105" at bounding box center [181, 96] width 45 height 8
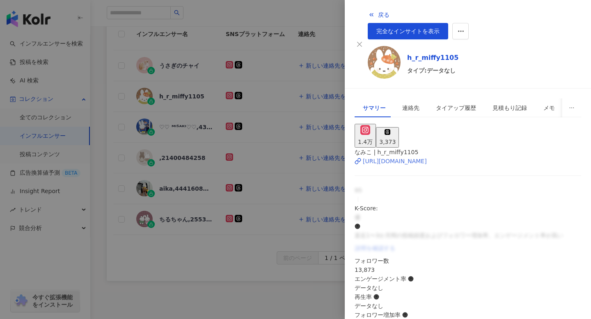
click at [358, 160] on icon at bounding box center [356, 162] width 3 height 4
click at [187, 98] on div at bounding box center [295, 159] width 591 height 319
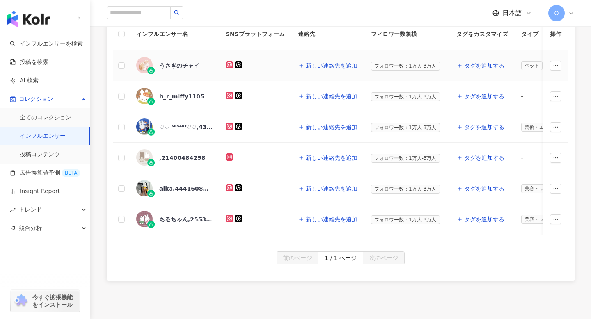
click at [189, 67] on div "うさぎのチャイ" at bounding box center [179, 66] width 40 height 8
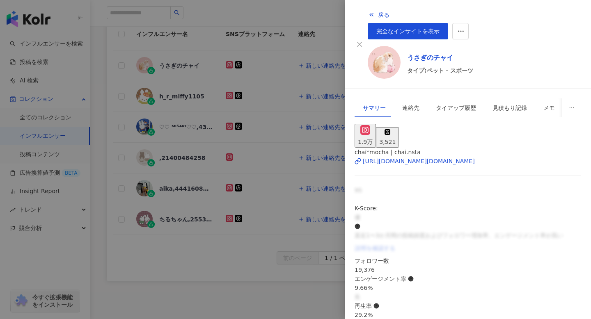
scroll to position [44, 0]
click at [361, 158] on icon at bounding box center [357, 161] width 7 height 7
